Goal: Task Accomplishment & Management: Manage account settings

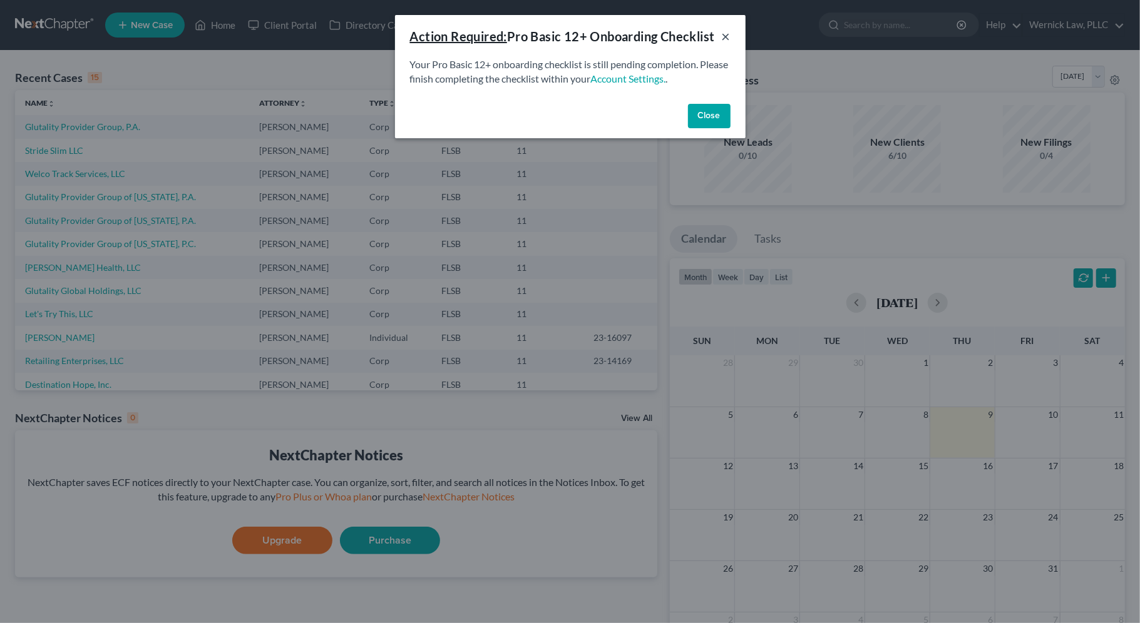
click at [726, 37] on button "×" at bounding box center [726, 36] width 9 height 15
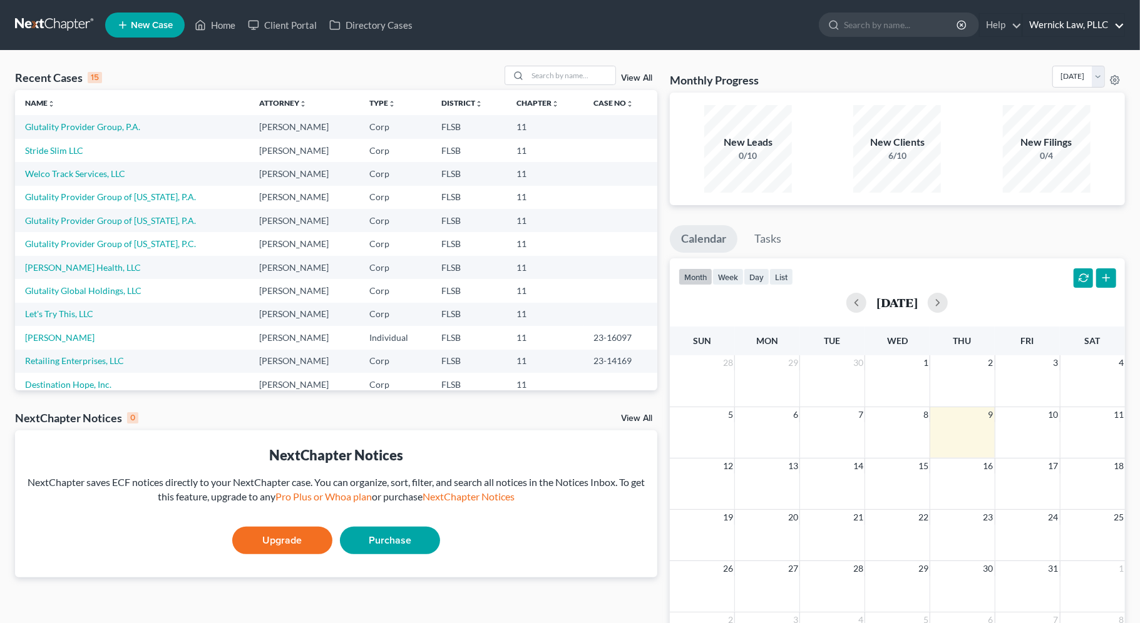
click at [1070, 27] on link "Wernick Law, PLLC" at bounding box center [1073, 25] width 101 height 23
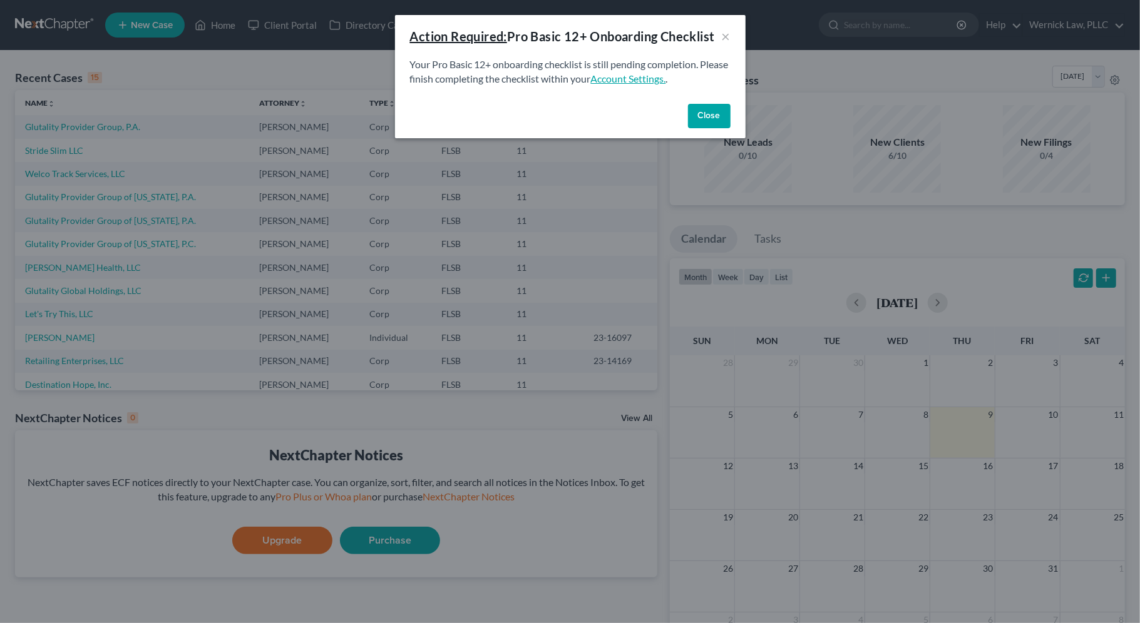
click at [665, 81] on link "Account Settings." at bounding box center [628, 79] width 75 height 12
